Goal: Check status

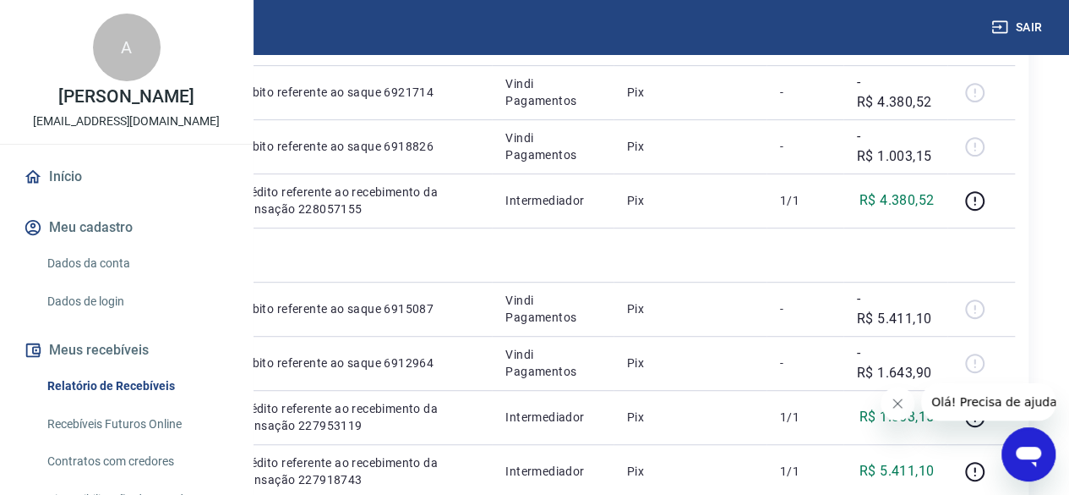
scroll to position [338, 0]
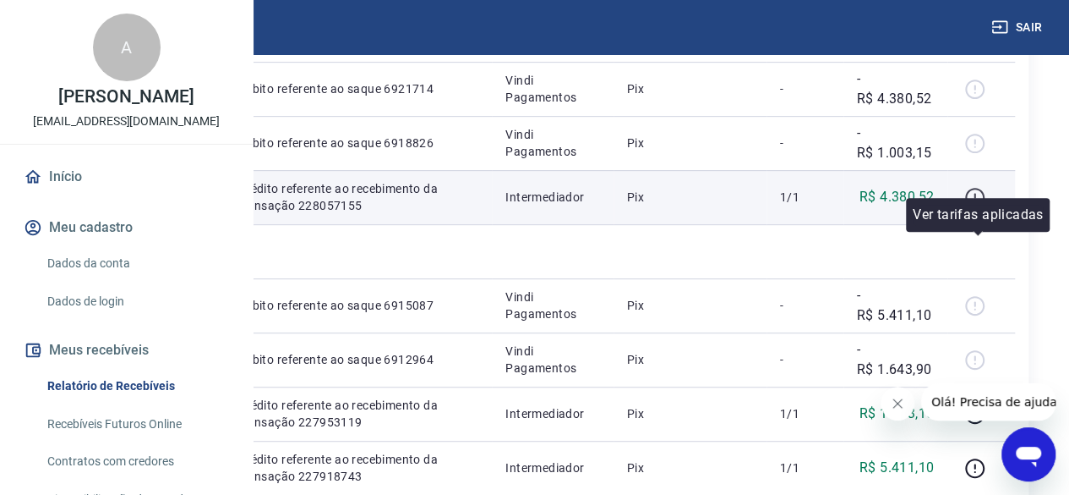
click at [985, 207] on icon "button" at bounding box center [974, 197] width 19 height 19
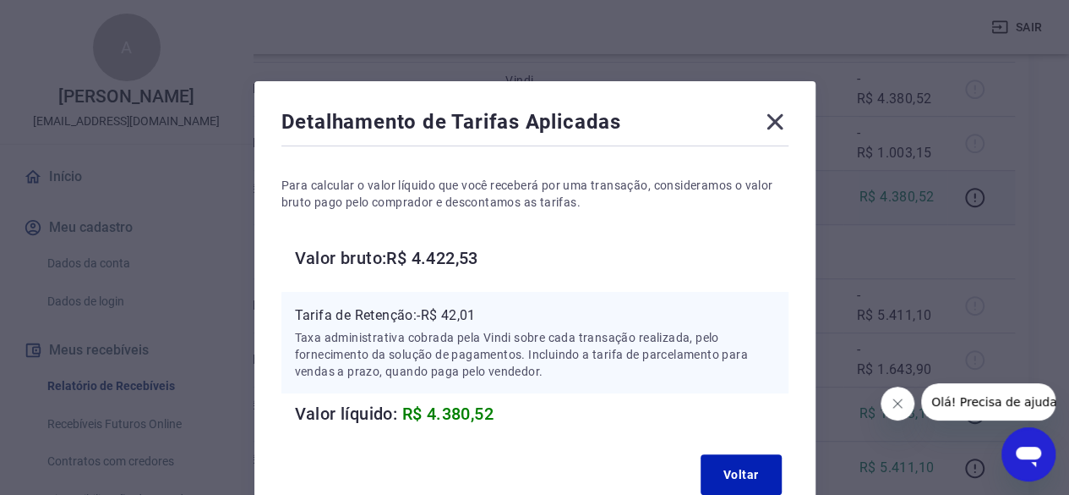
click at [767, 126] on icon at bounding box center [775, 121] width 27 height 27
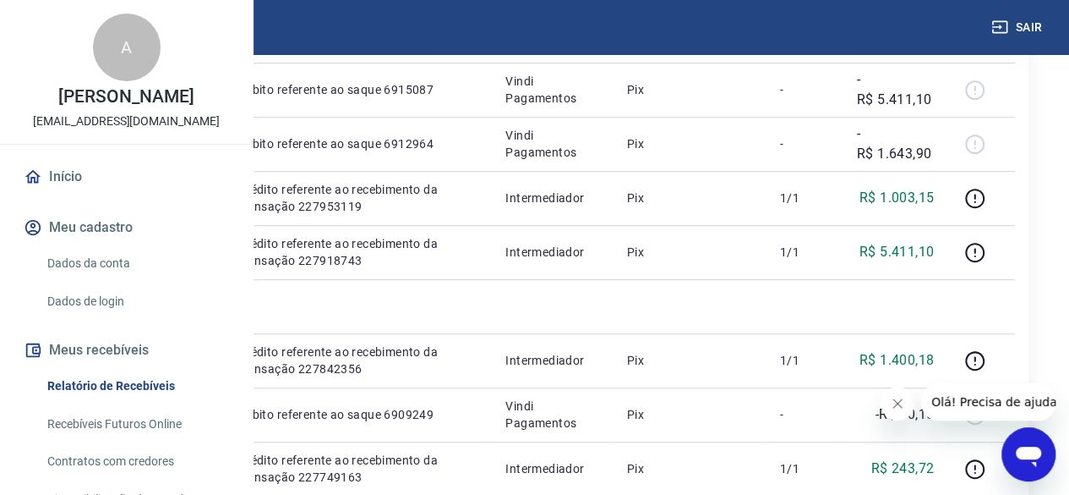
scroll to position [592, 0]
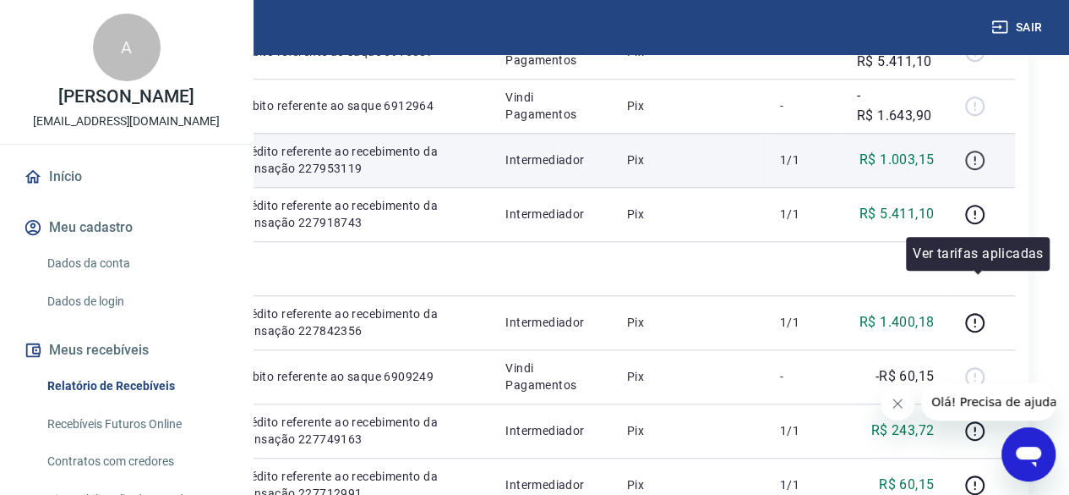
click at [977, 171] on icon "button" at bounding box center [975, 160] width 21 height 21
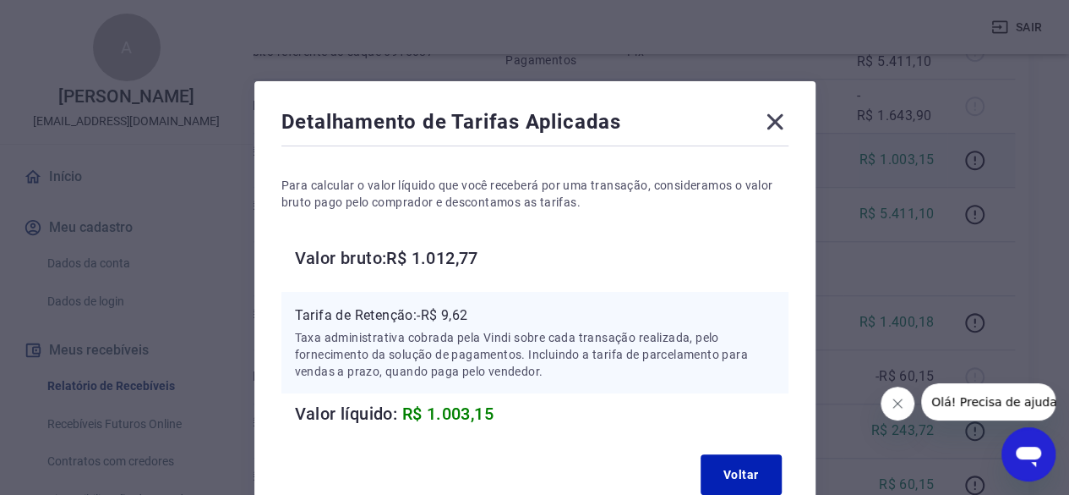
click at [774, 126] on icon at bounding box center [775, 121] width 27 height 27
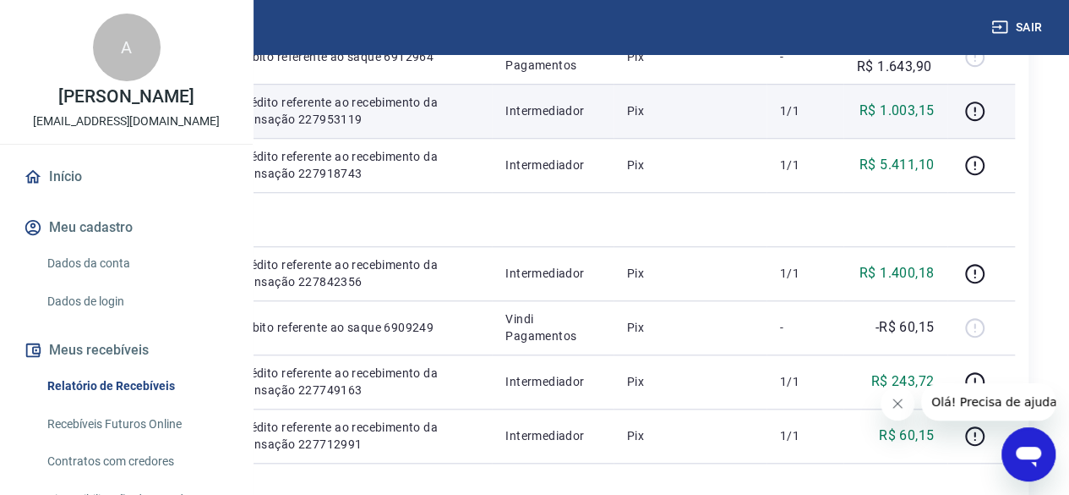
scroll to position [676, 0]
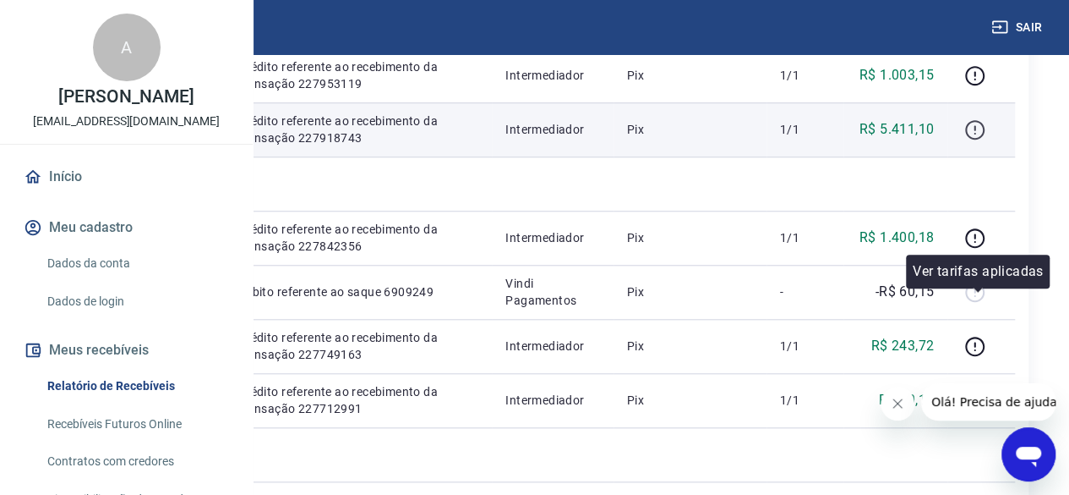
click at [984, 140] on icon "button" at bounding box center [975, 129] width 21 height 21
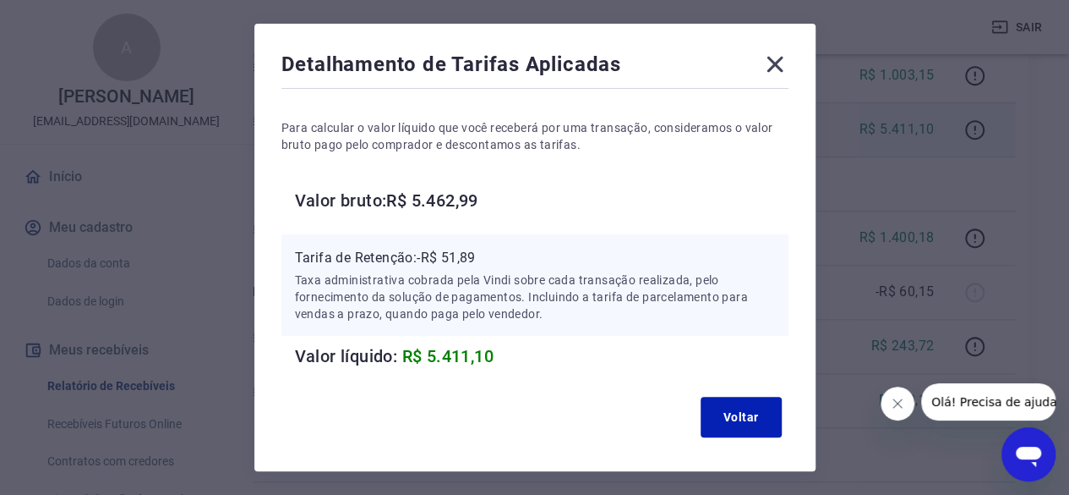
scroll to position [85, 0]
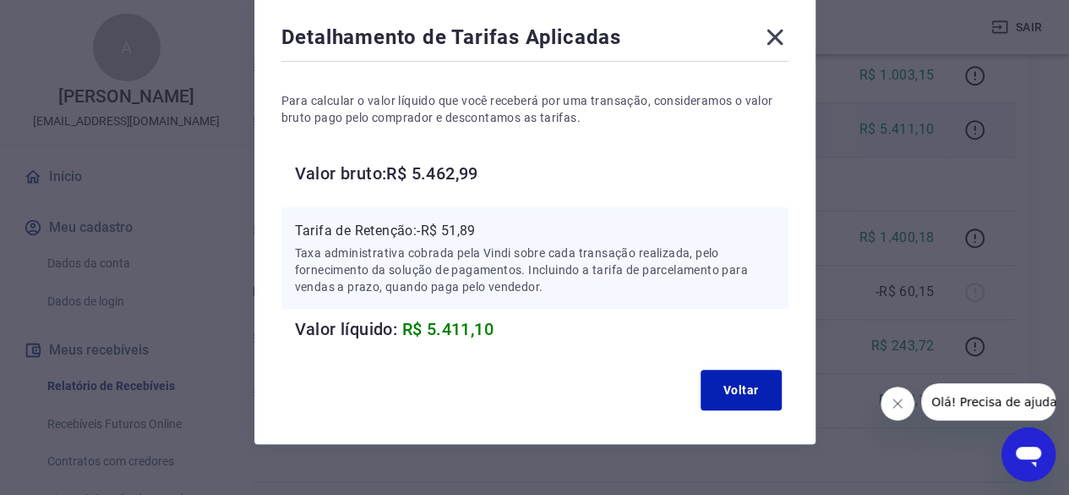
click at [769, 38] on icon at bounding box center [775, 37] width 27 height 27
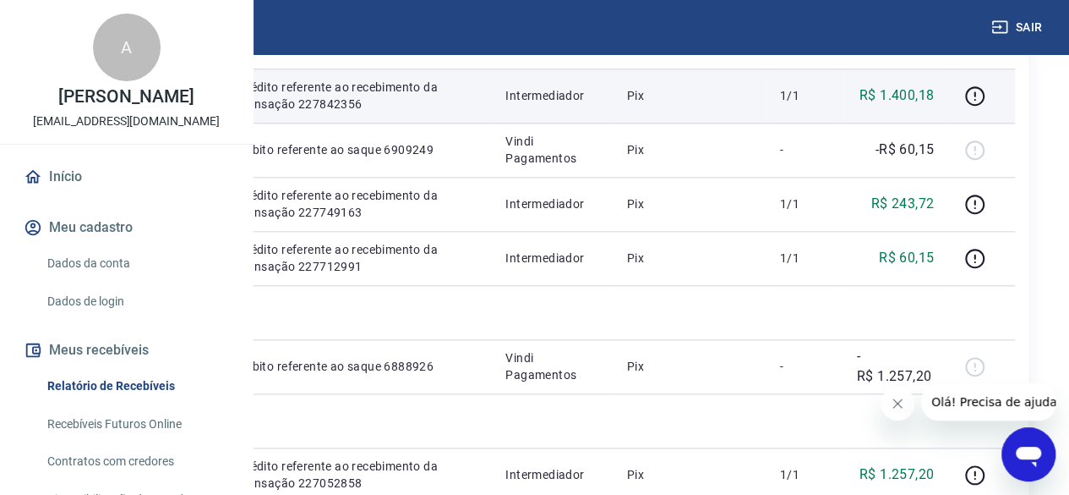
scroll to position [845, 0]
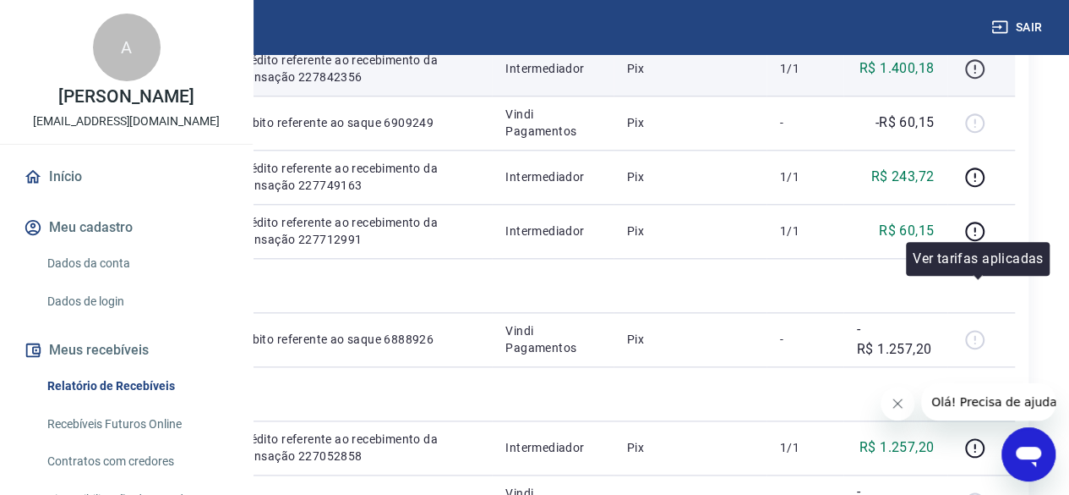
click at [981, 79] on icon "button" at bounding box center [975, 68] width 21 height 21
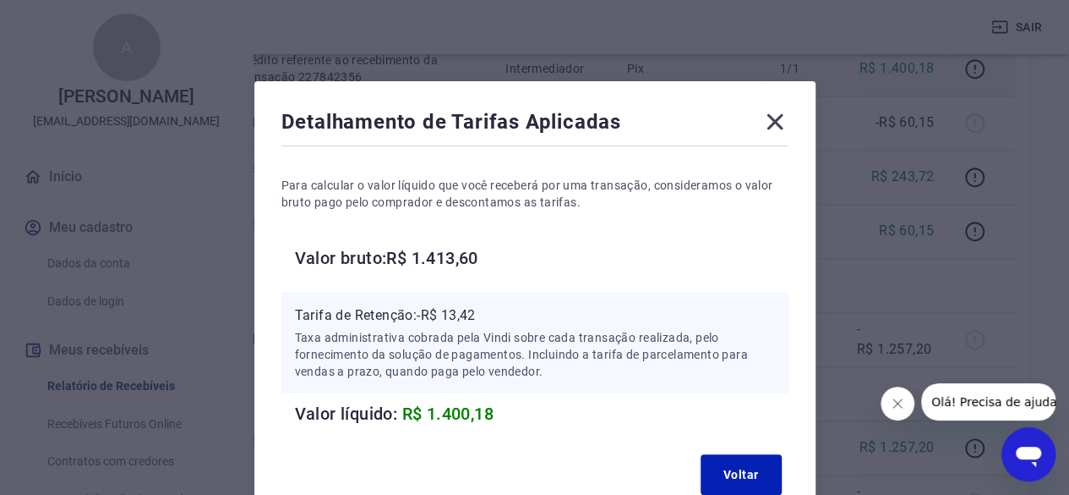
click at [776, 121] on icon at bounding box center [775, 122] width 16 height 16
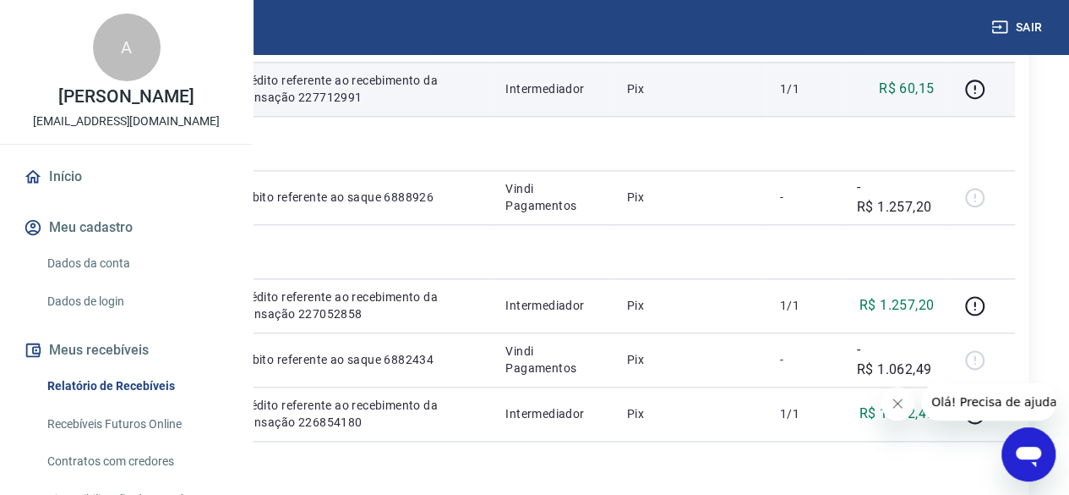
scroll to position [1014, 0]
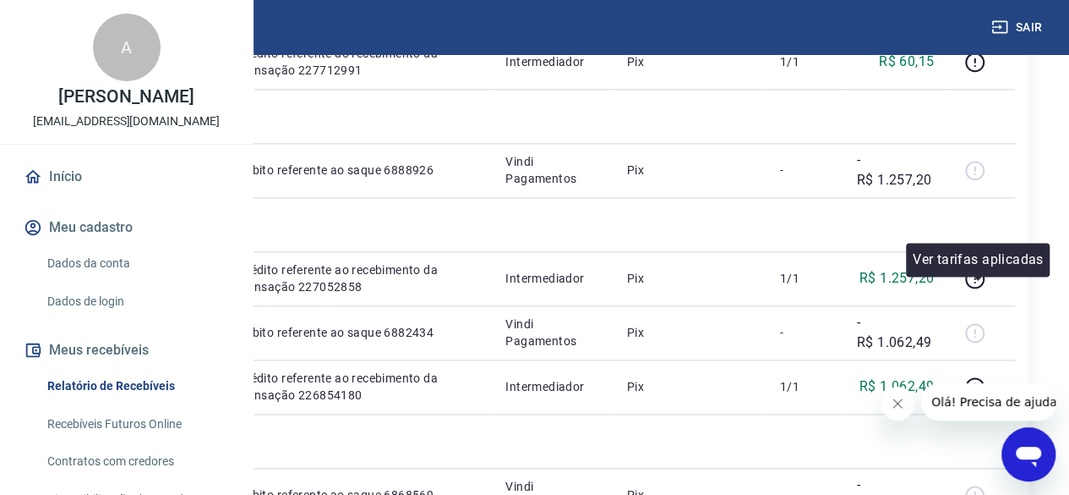
click at [984, 19] on icon "button" at bounding box center [975, 7] width 21 height 21
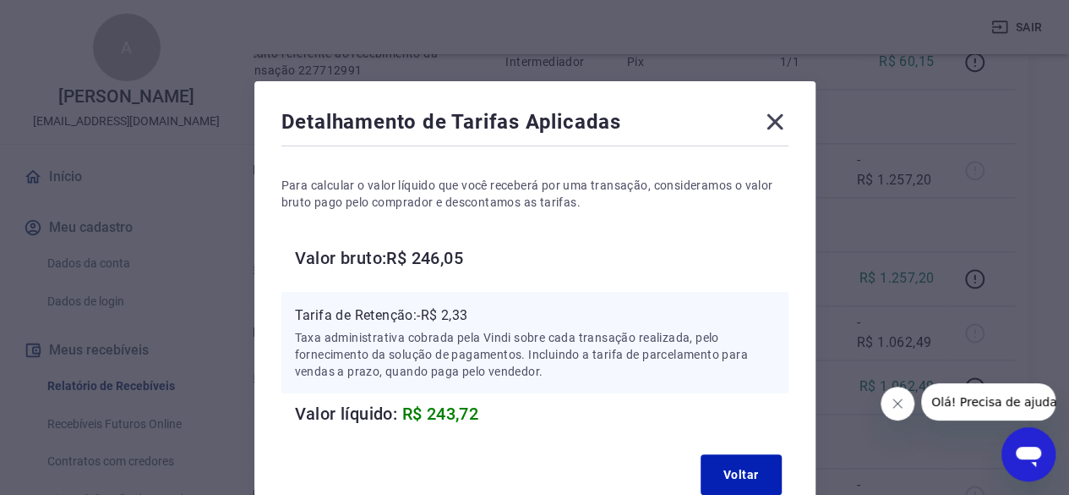
click at [771, 121] on icon at bounding box center [775, 121] width 27 height 27
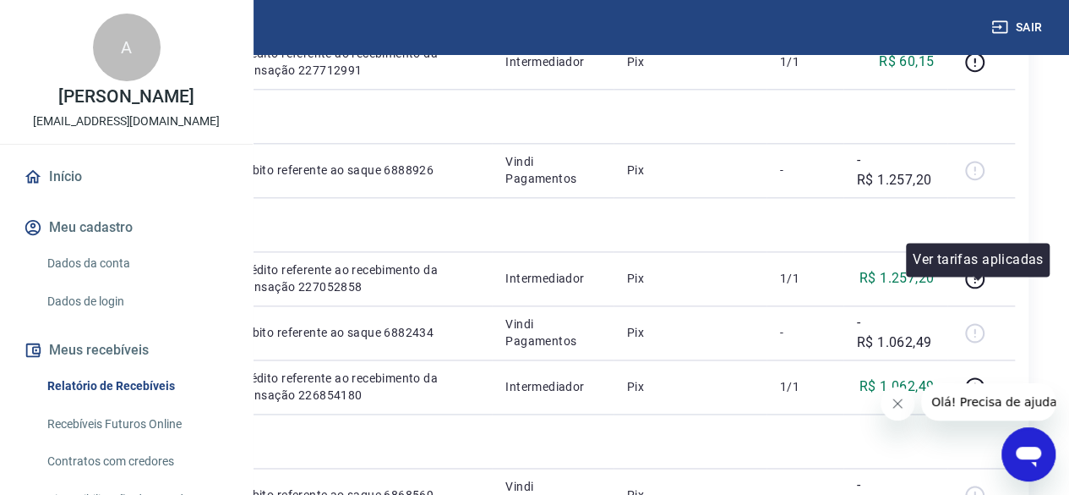
scroll to position [1099, 0]
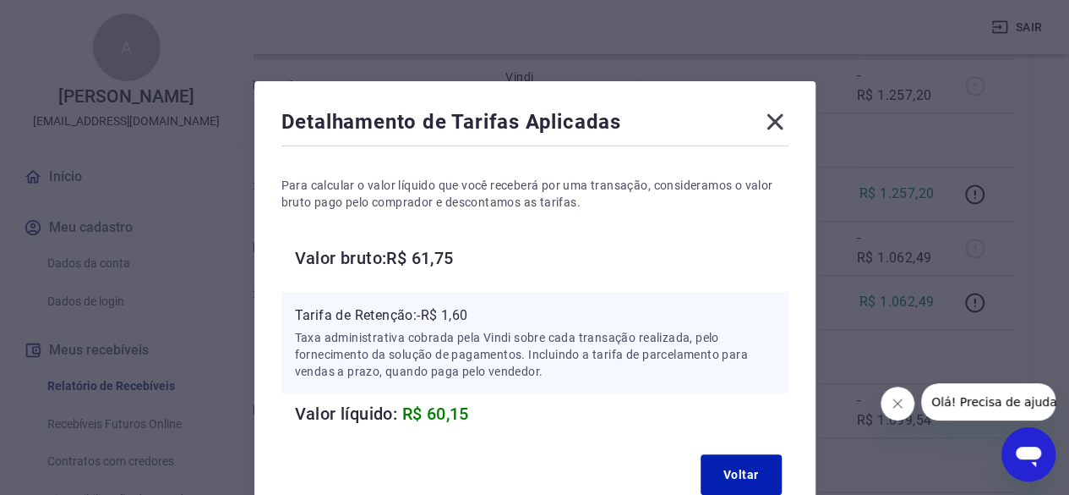
click at [779, 119] on icon at bounding box center [775, 121] width 27 height 27
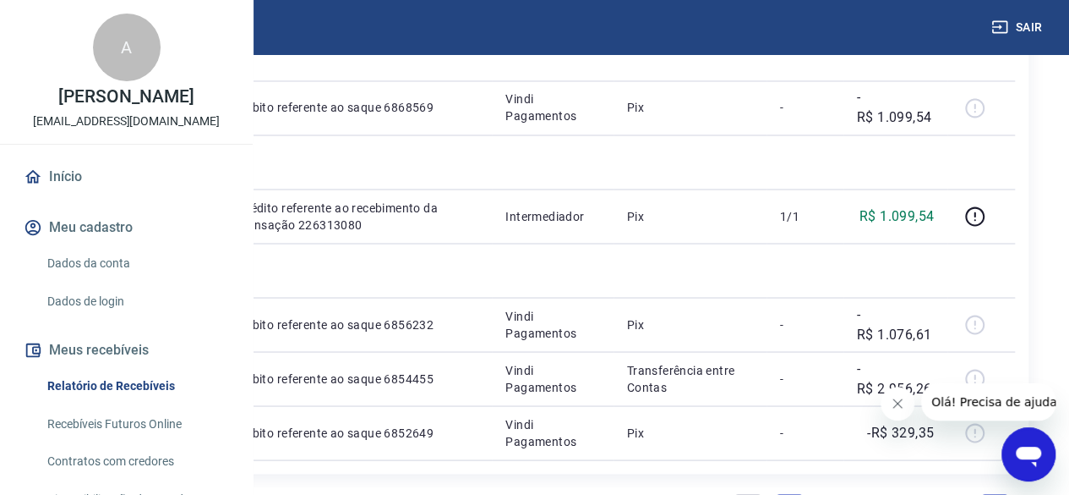
scroll to position [1437, 0]
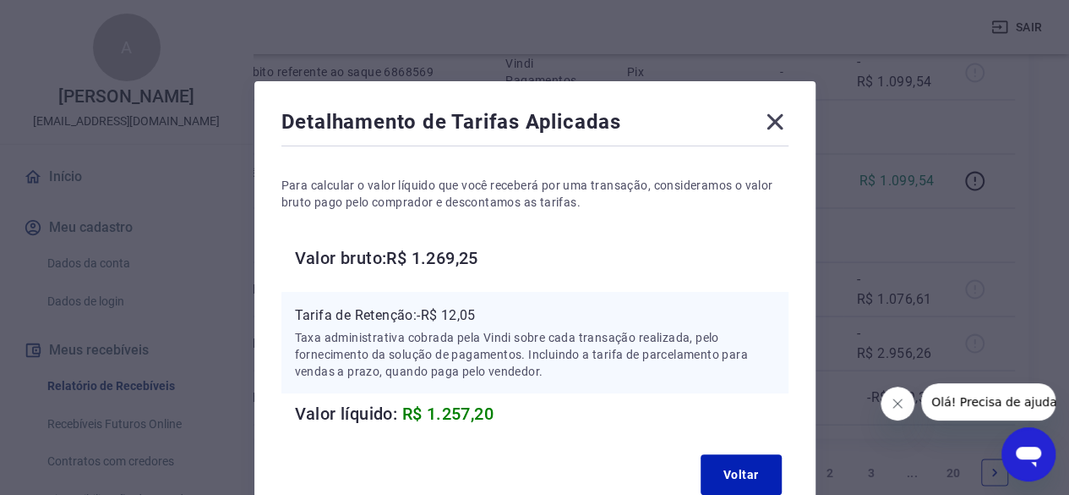
click at [778, 120] on icon at bounding box center [775, 121] width 27 height 27
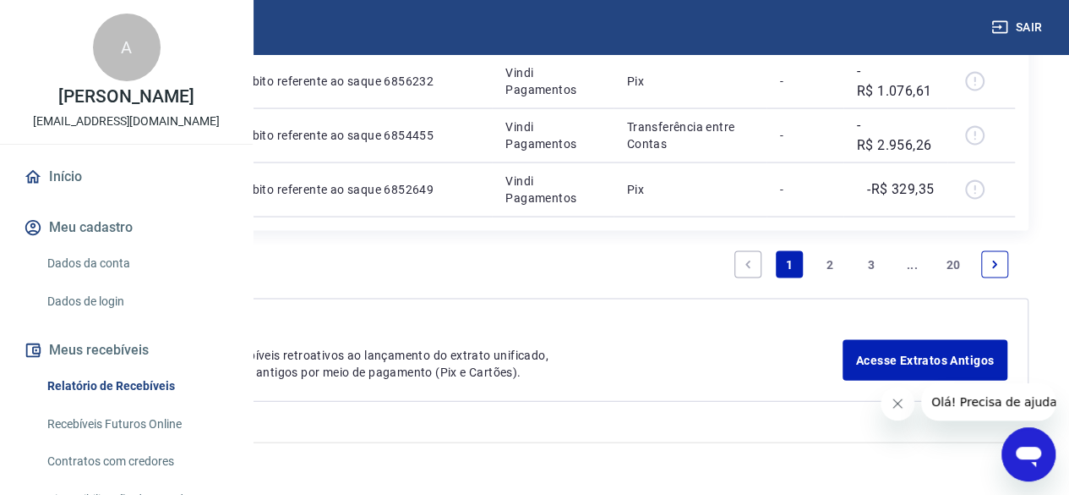
scroll to position [1860, 0]
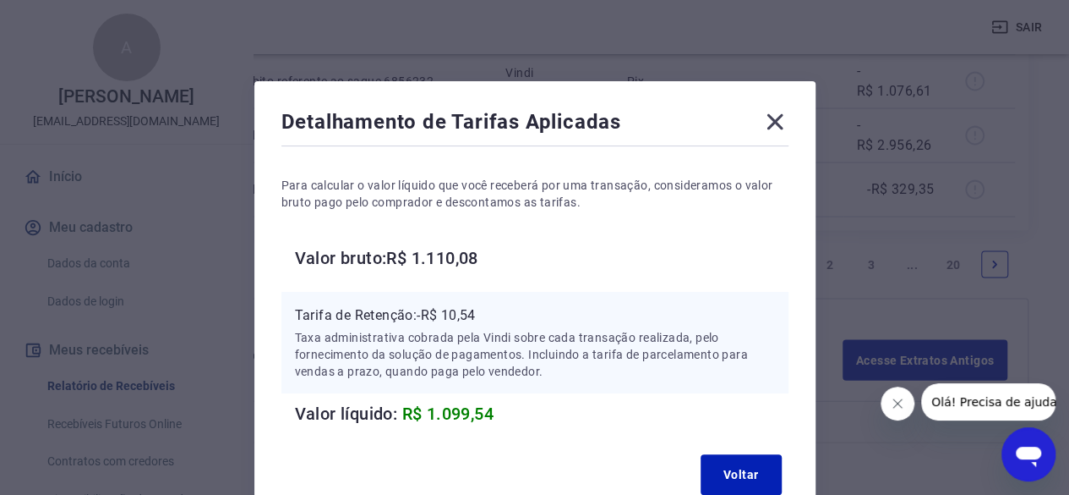
click at [771, 122] on icon at bounding box center [775, 121] width 27 height 27
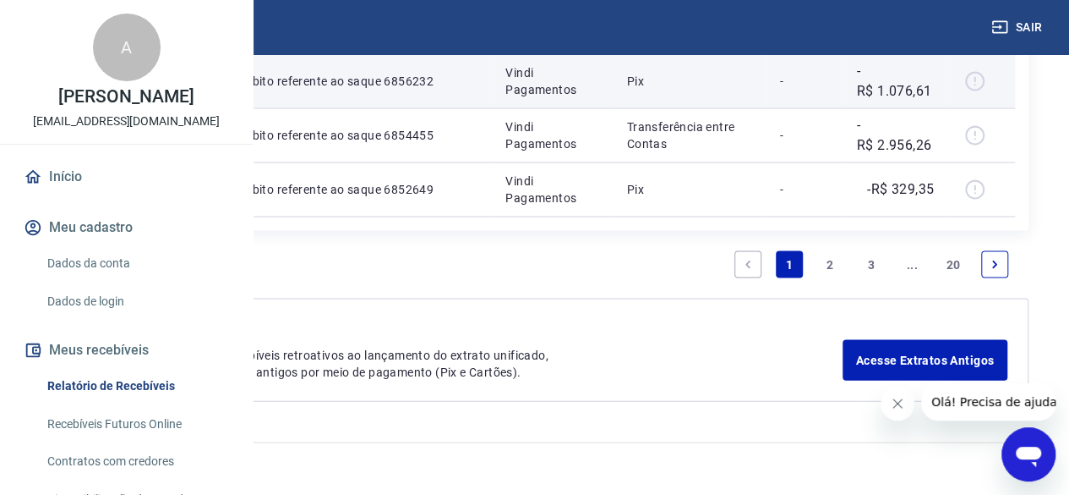
scroll to position [2113, 0]
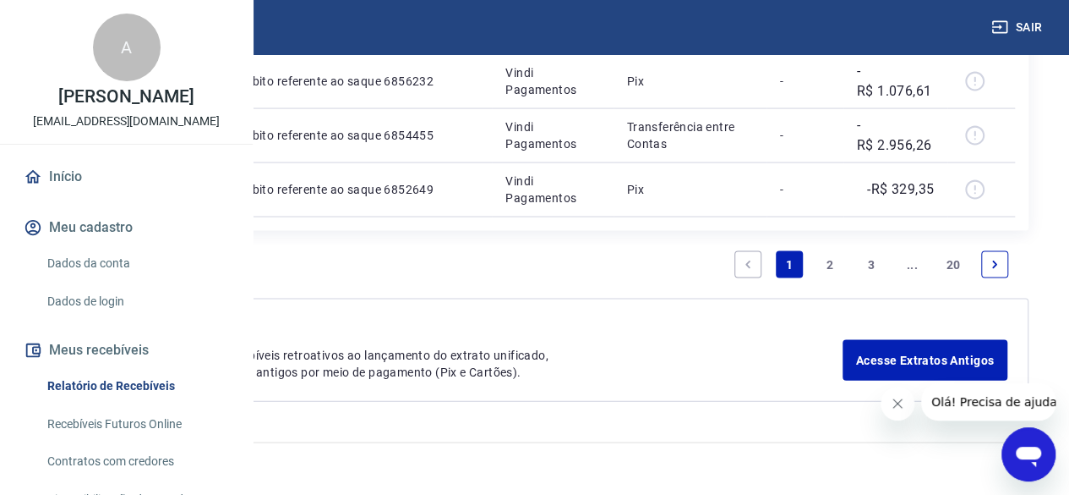
click at [834, 278] on link "2" at bounding box center [830, 264] width 27 height 27
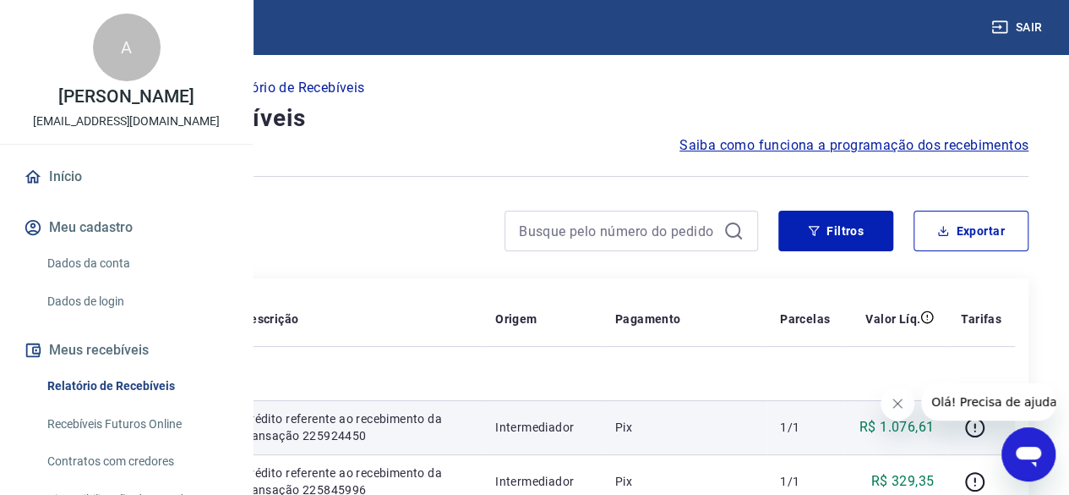
scroll to position [169, 0]
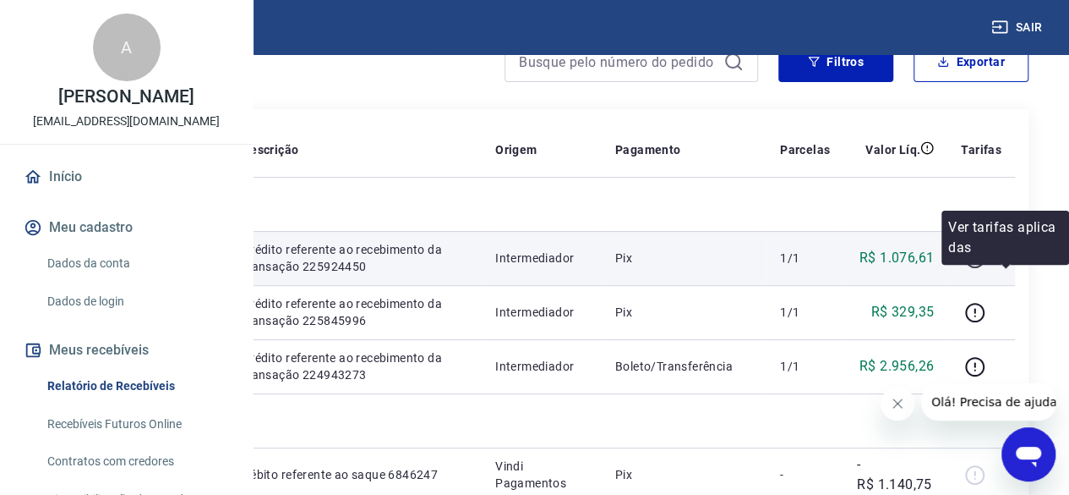
click at [986, 269] on icon "button" at bounding box center [975, 258] width 21 height 21
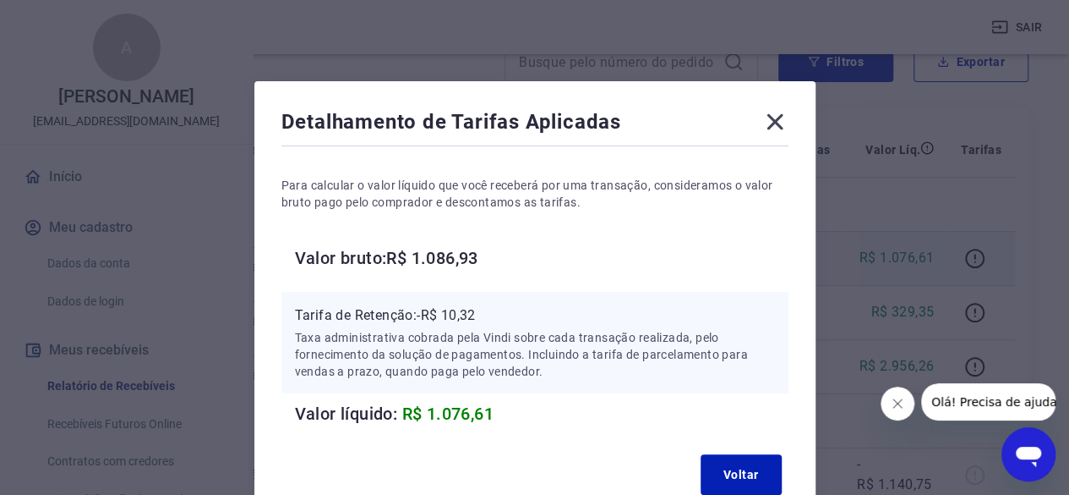
click at [785, 124] on icon at bounding box center [775, 121] width 27 height 27
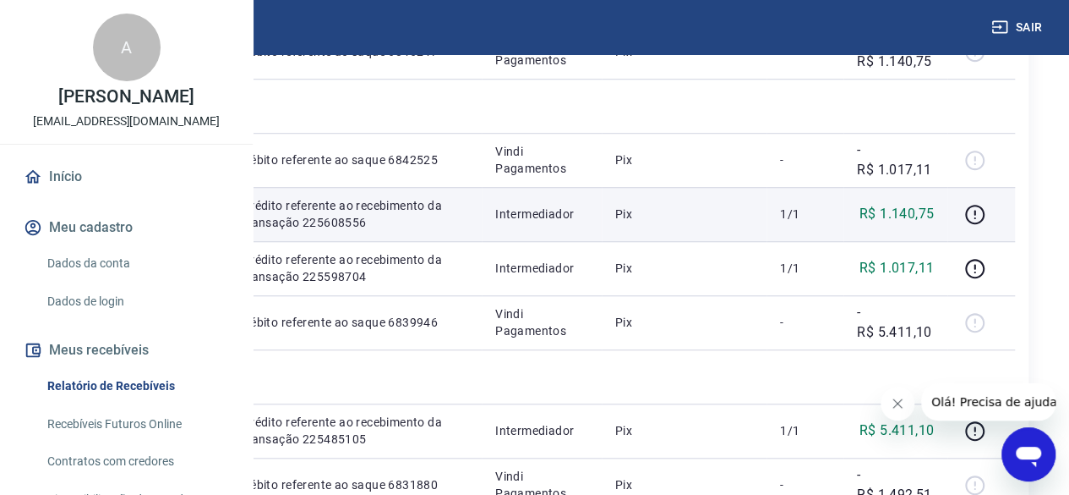
scroll to position [676, 0]
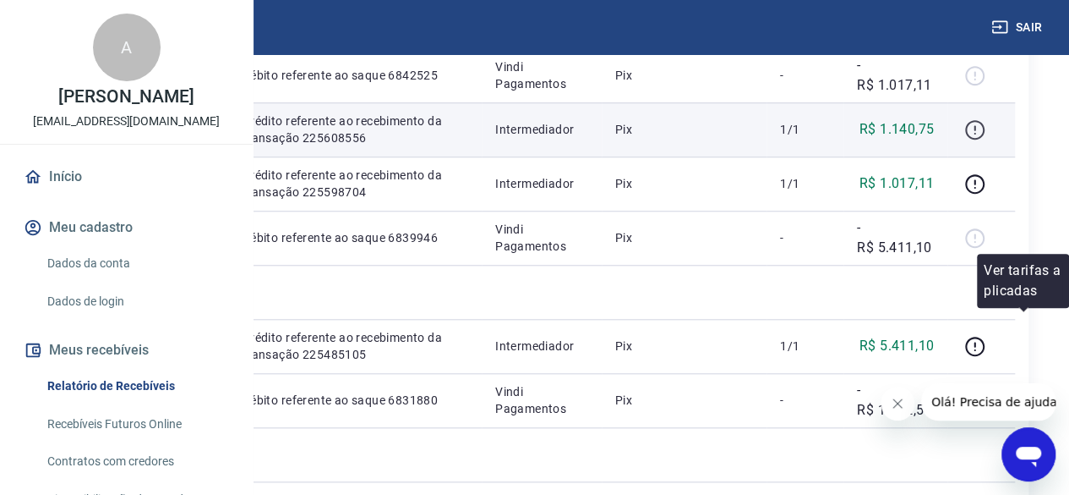
click at [986, 140] on icon "button" at bounding box center [975, 129] width 21 height 21
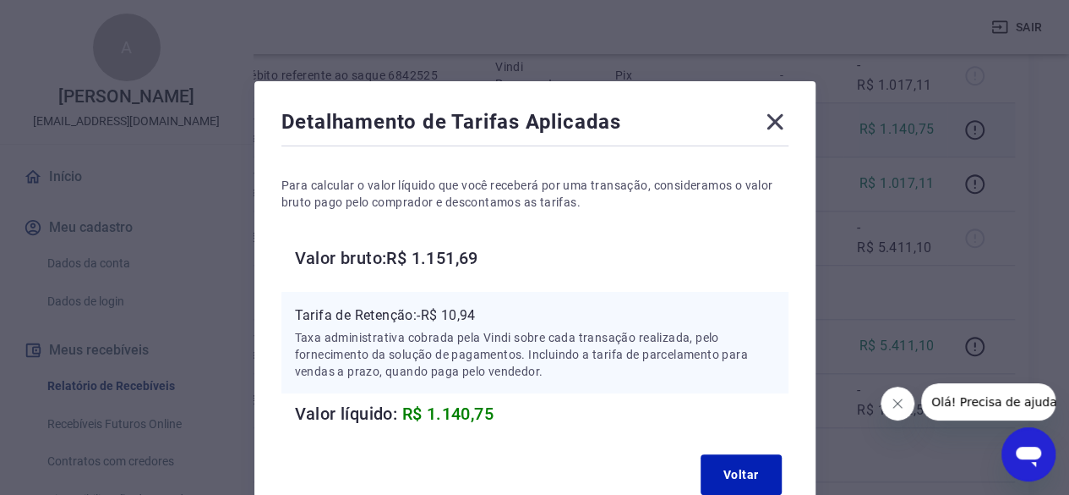
click at [781, 125] on icon at bounding box center [775, 121] width 27 height 27
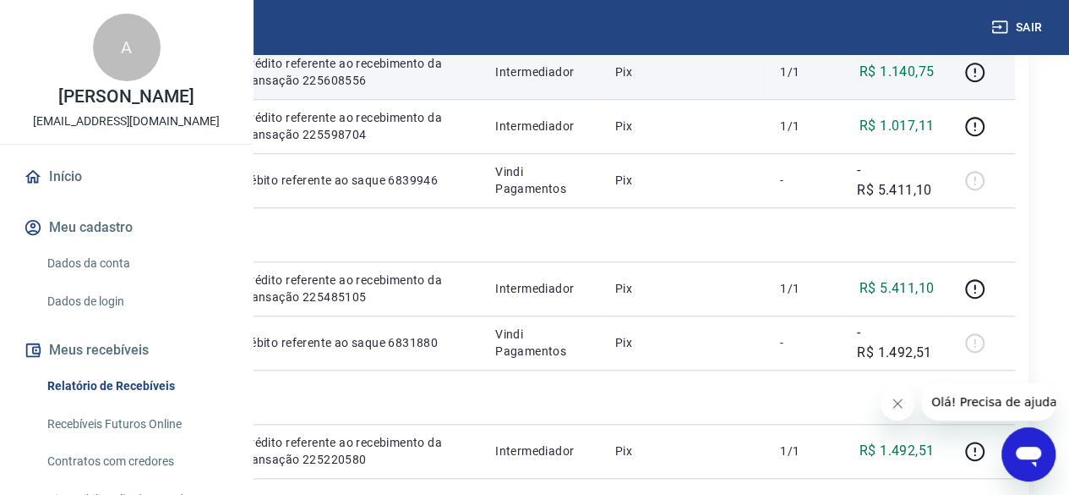
scroll to position [845, 0]
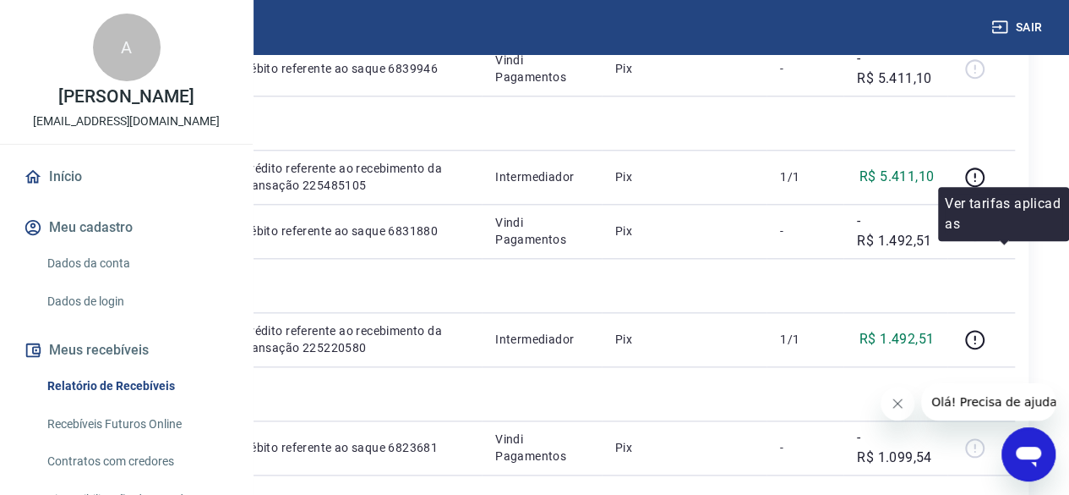
click at [986, 25] on icon "button" at bounding box center [975, 14] width 21 height 21
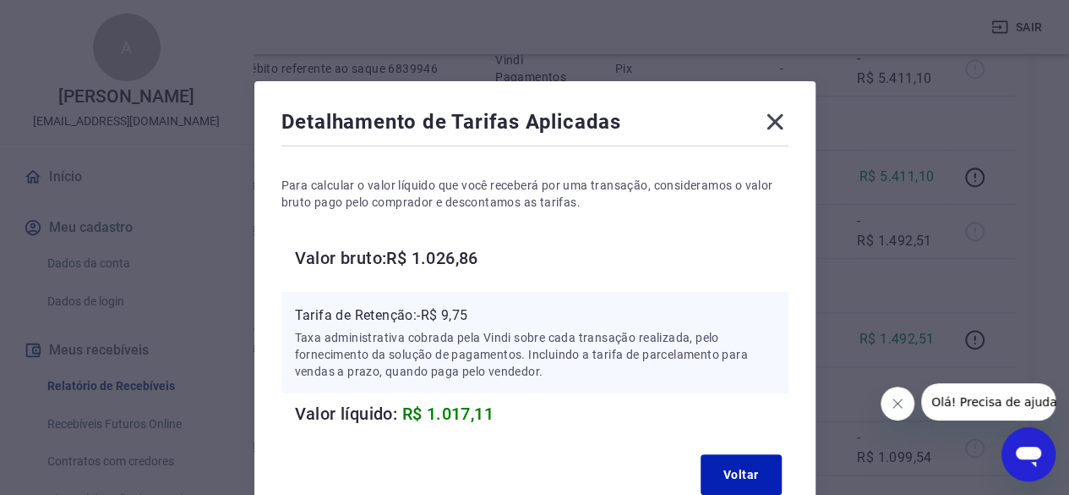
click at [848, 337] on div "Detalhamento de Tarifas Aplicadas Para calcular o valor líquido que você recebe…" at bounding box center [534, 247] width 1069 height 495
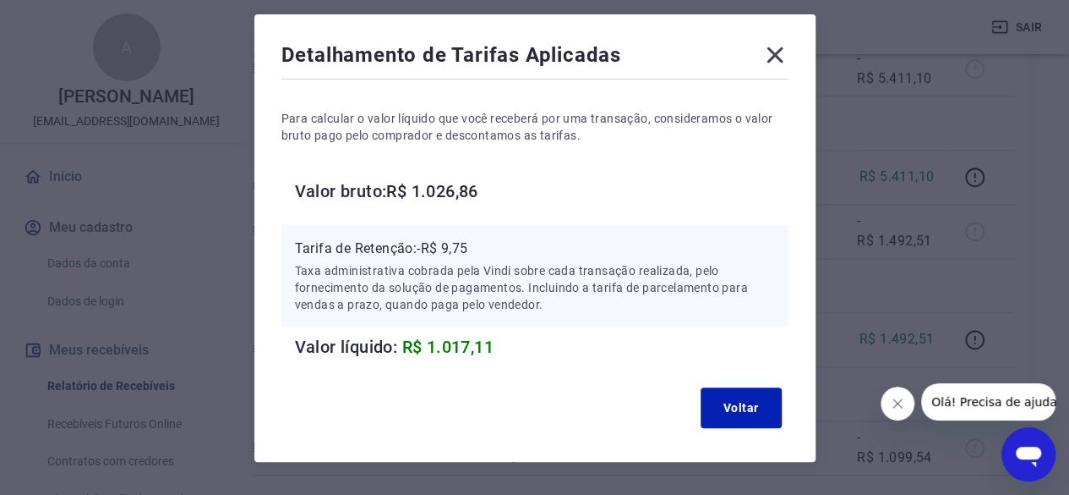
scroll to position [0, 0]
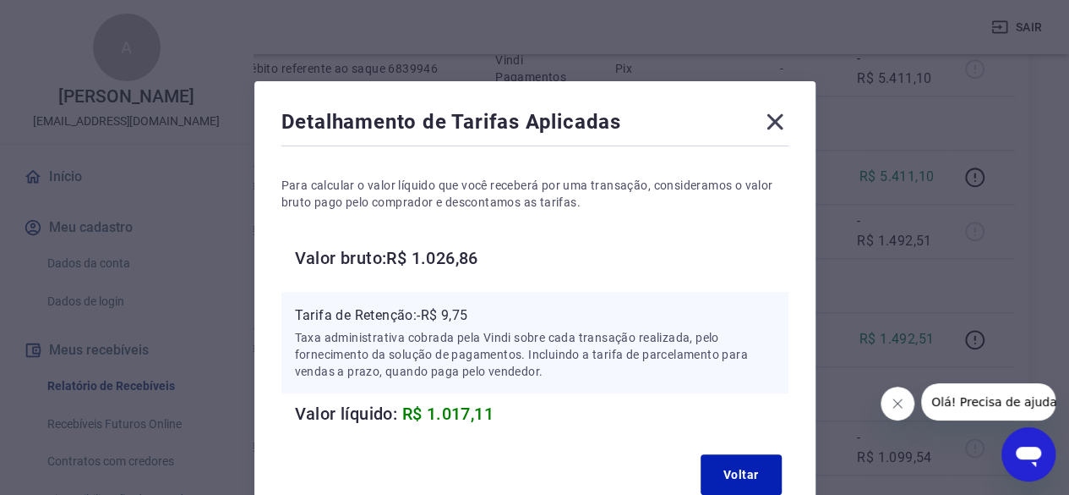
click at [785, 123] on icon at bounding box center [775, 121] width 27 height 27
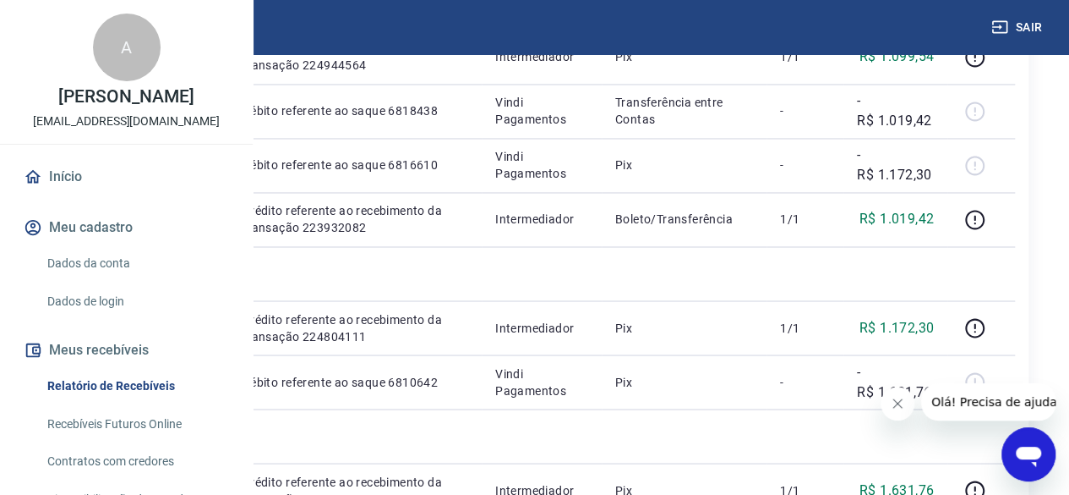
scroll to position [1184, 0]
